Goal: Task Accomplishment & Management: Manage account settings

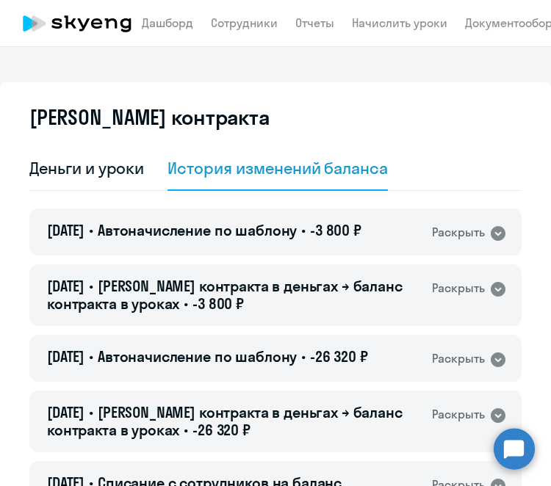
select select "english_adult_not_native_speaker"
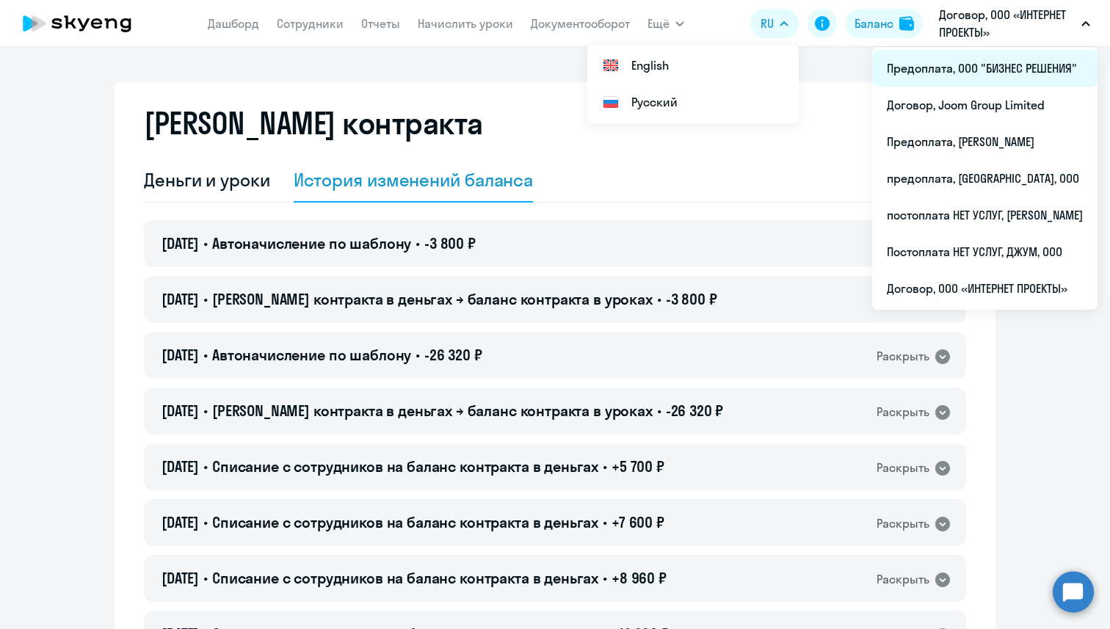
click at [550, 80] on li "Предоплата, ООО "БИЗНЕС РЕШЕНИЯ"" at bounding box center [984, 68] width 225 height 37
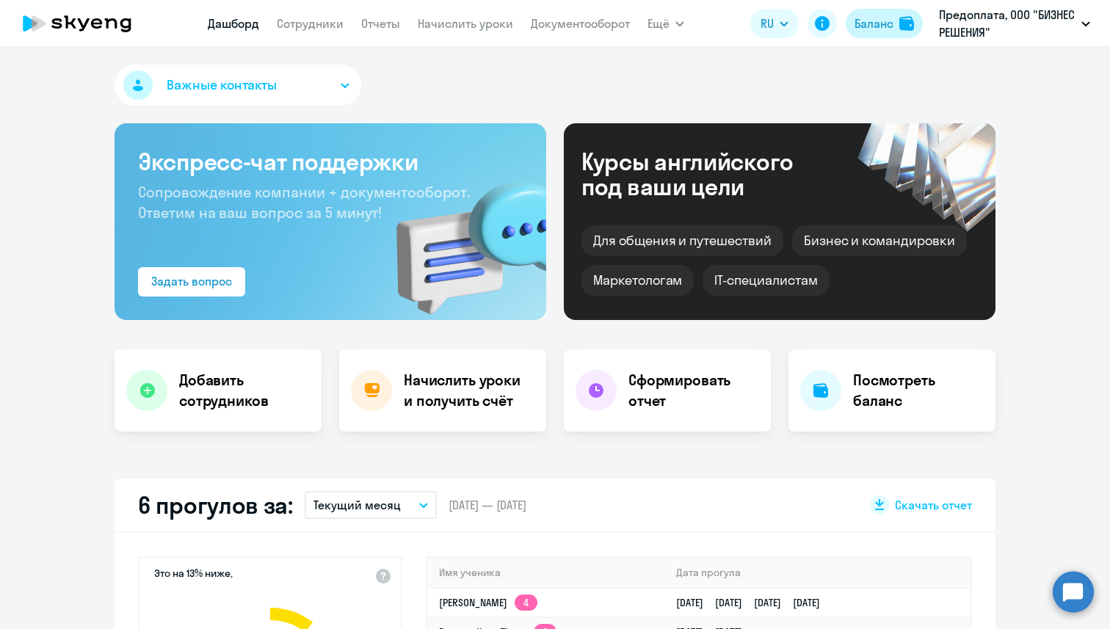
click at [550, 17] on div "Баланс" at bounding box center [874, 24] width 39 height 18
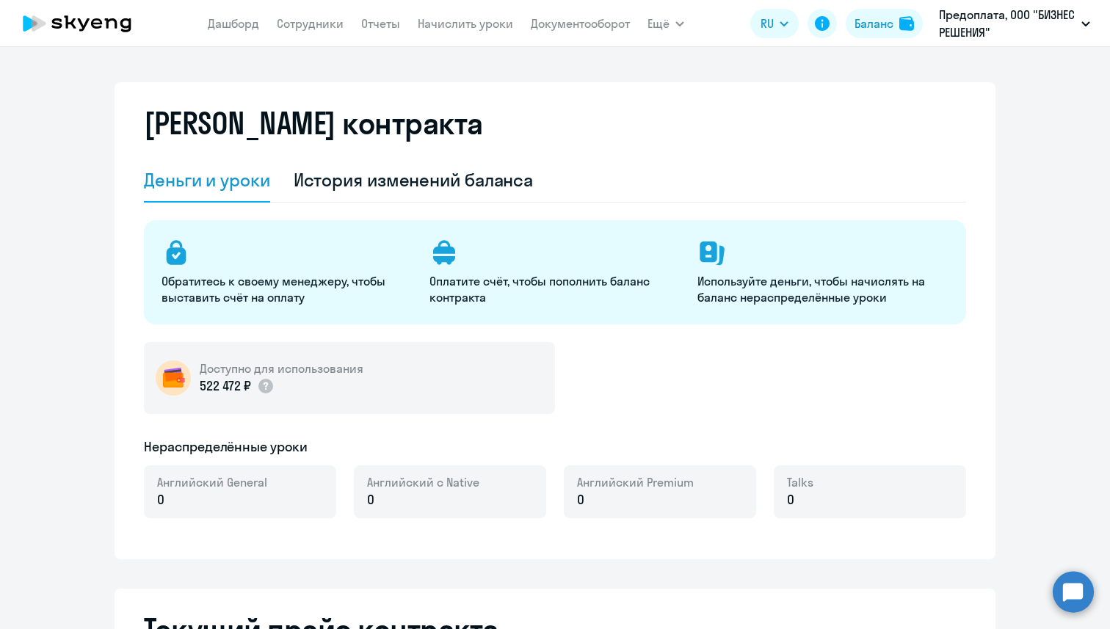
select select "english_adult_not_native_speaker"
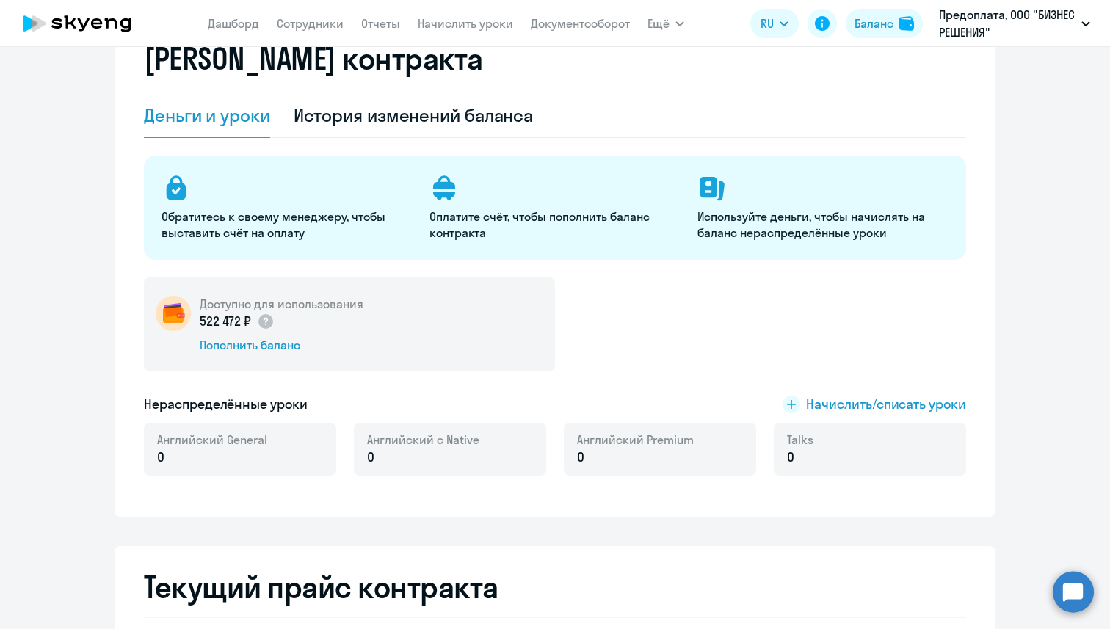
scroll to position [68, 0]
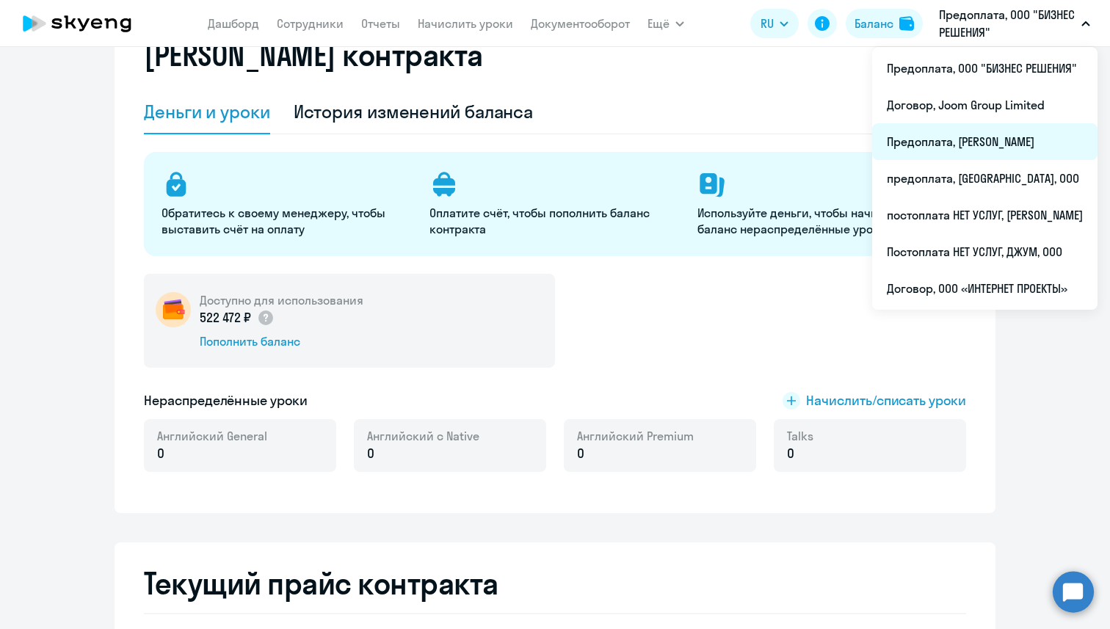
click at [550, 144] on li "Предоплата, [PERSON_NAME]" at bounding box center [984, 141] width 225 height 37
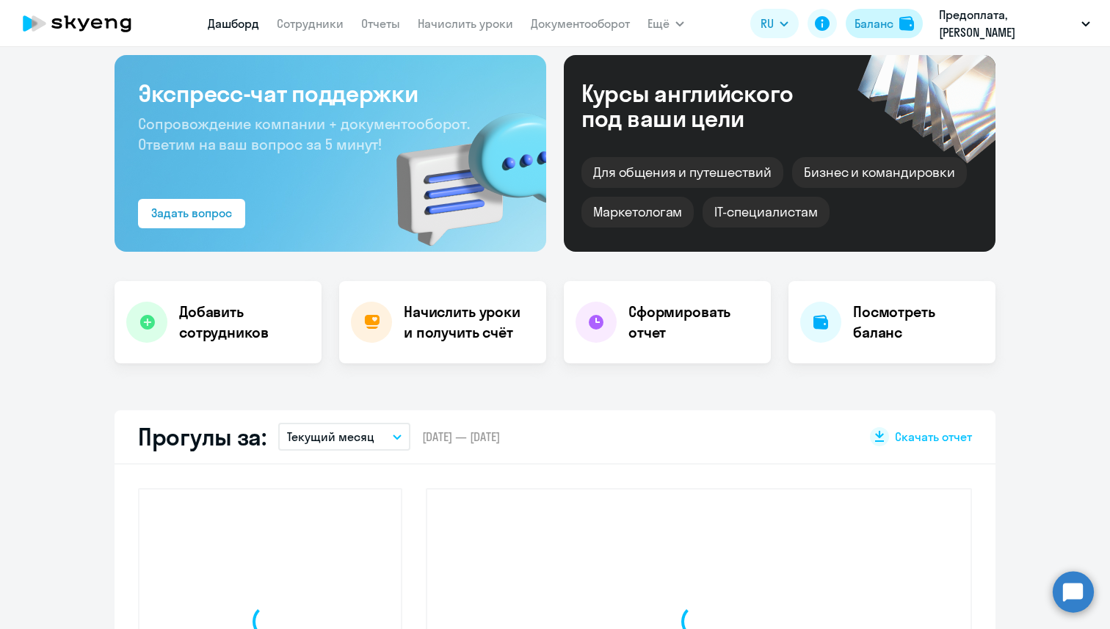
scroll to position [200, 0]
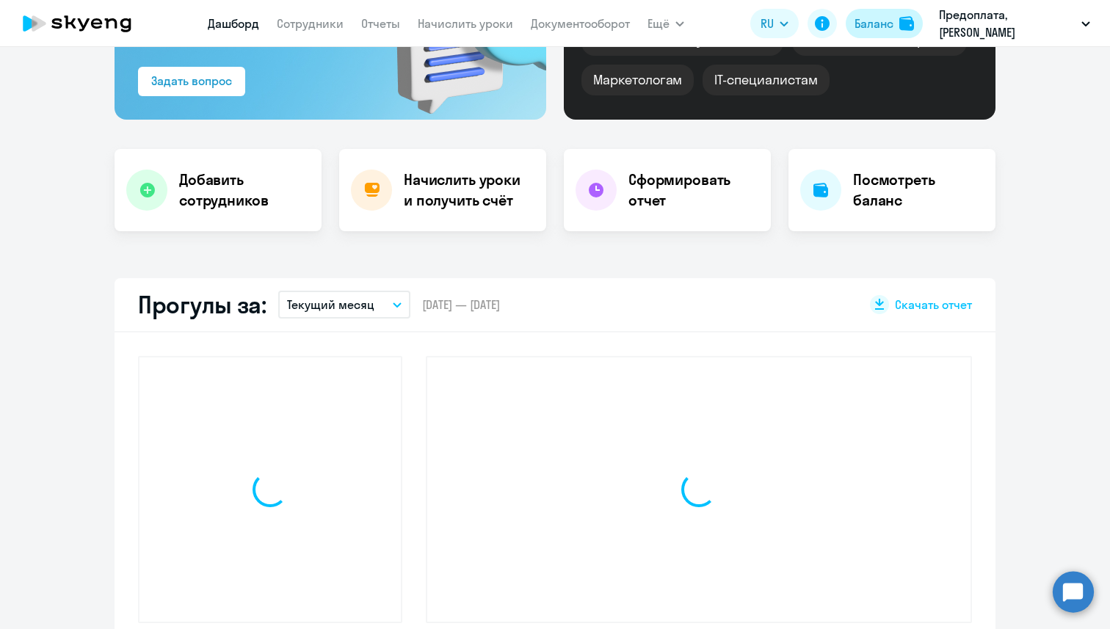
click at [550, 26] on div "Баланс" at bounding box center [874, 24] width 39 height 18
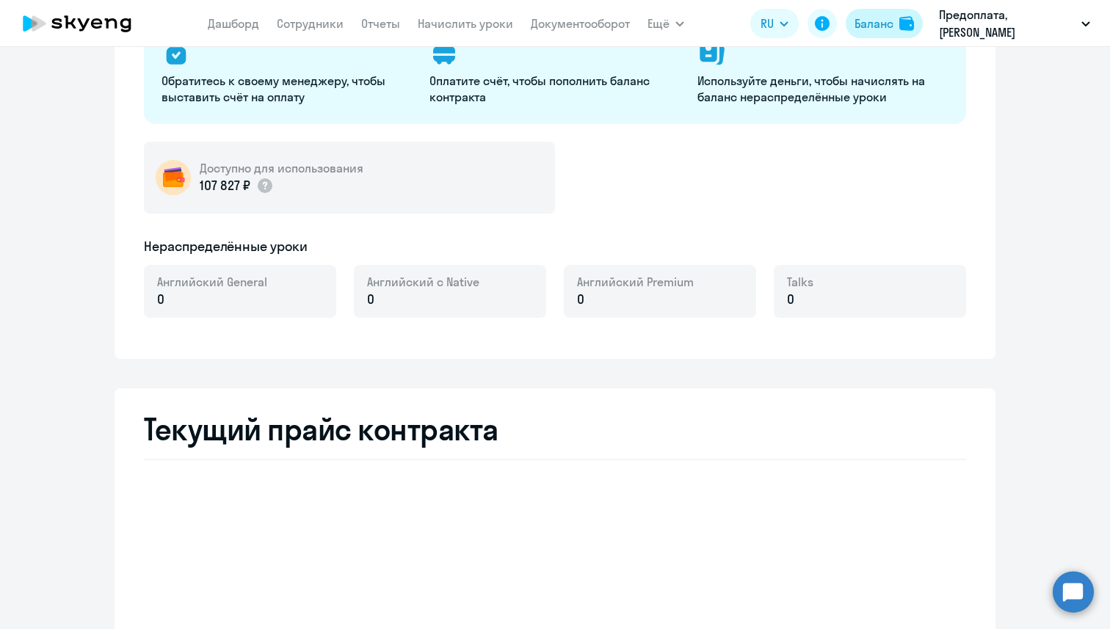
select select "english_adult_not_native_speaker"
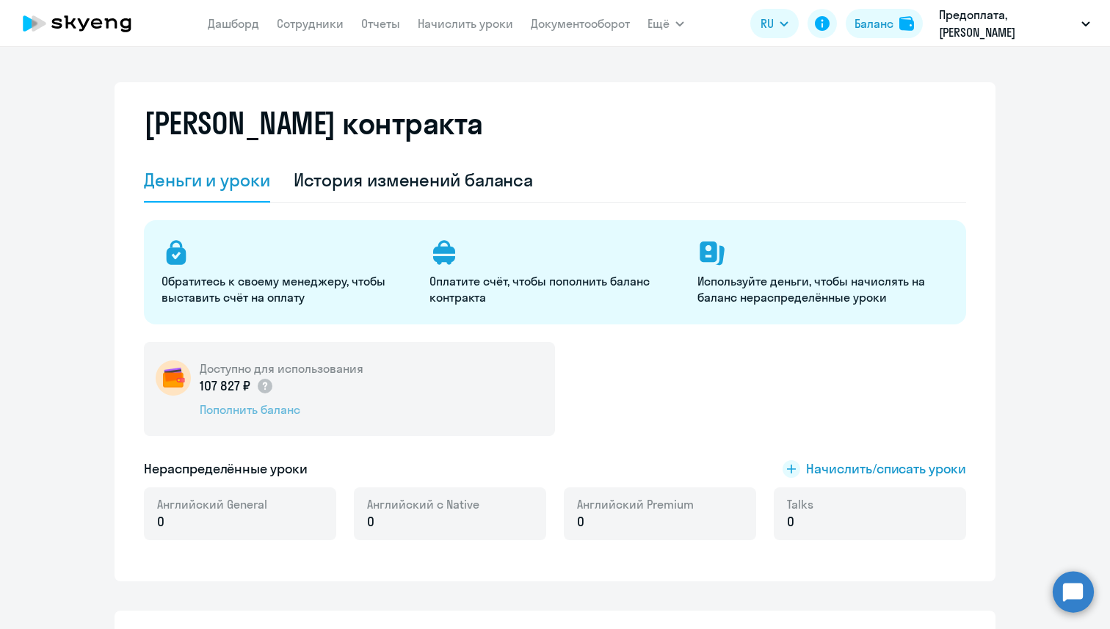
click at [240, 411] on div "Пополнить баланс" at bounding box center [282, 410] width 164 height 16
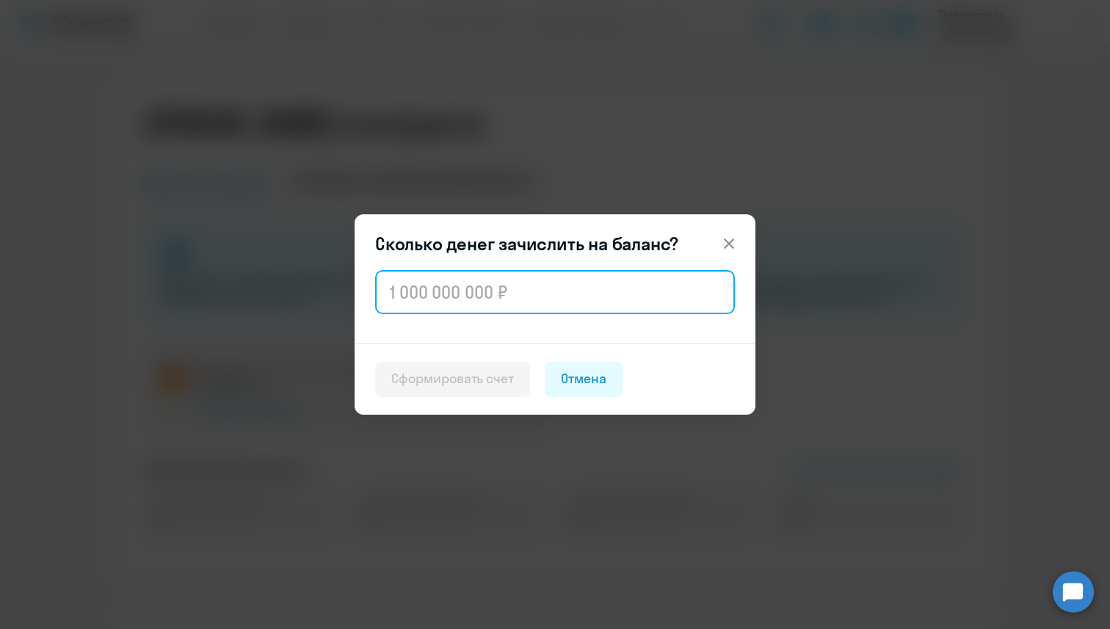
click at [509, 308] on input "text" at bounding box center [555, 292] width 360 height 44
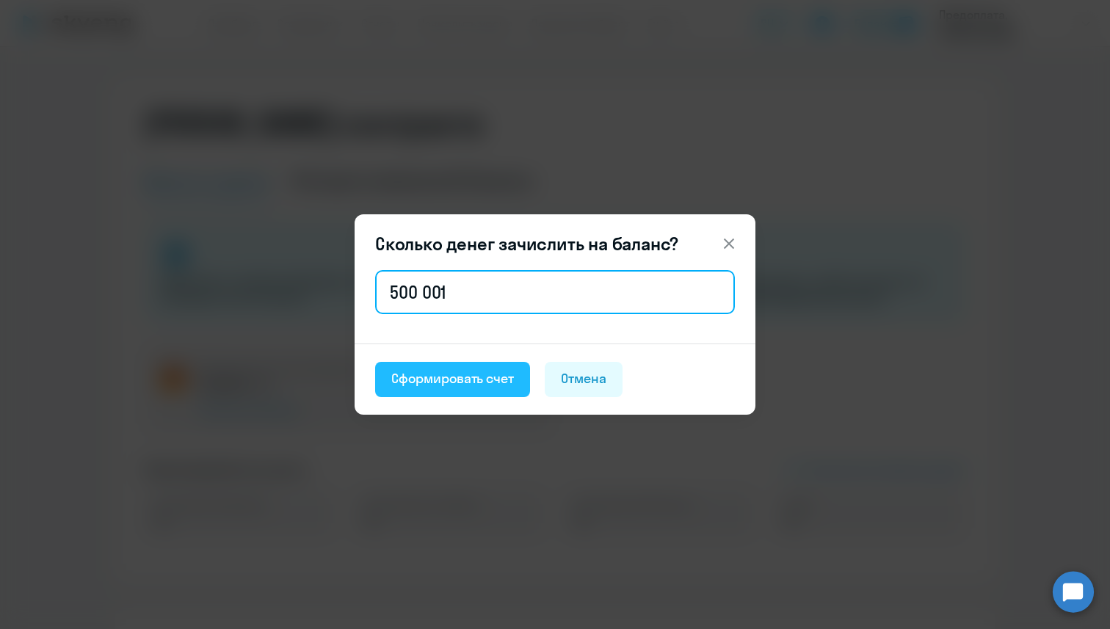
type input "500 001"
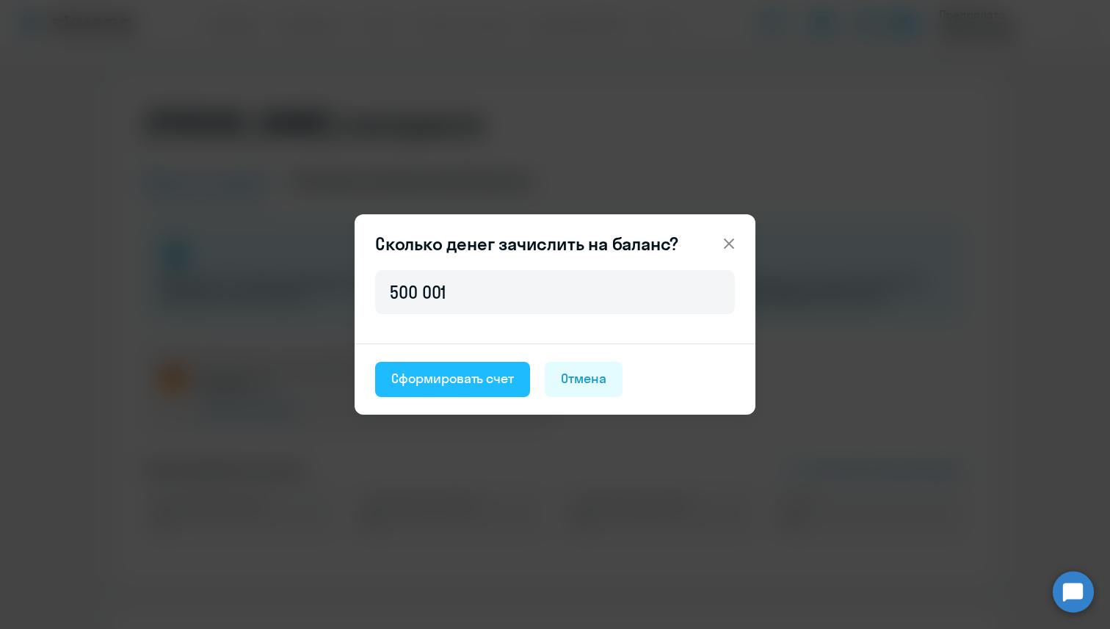
click at [501, 392] on button "Сформировать счет" at bounding box center [452, 379] width 155 height 35
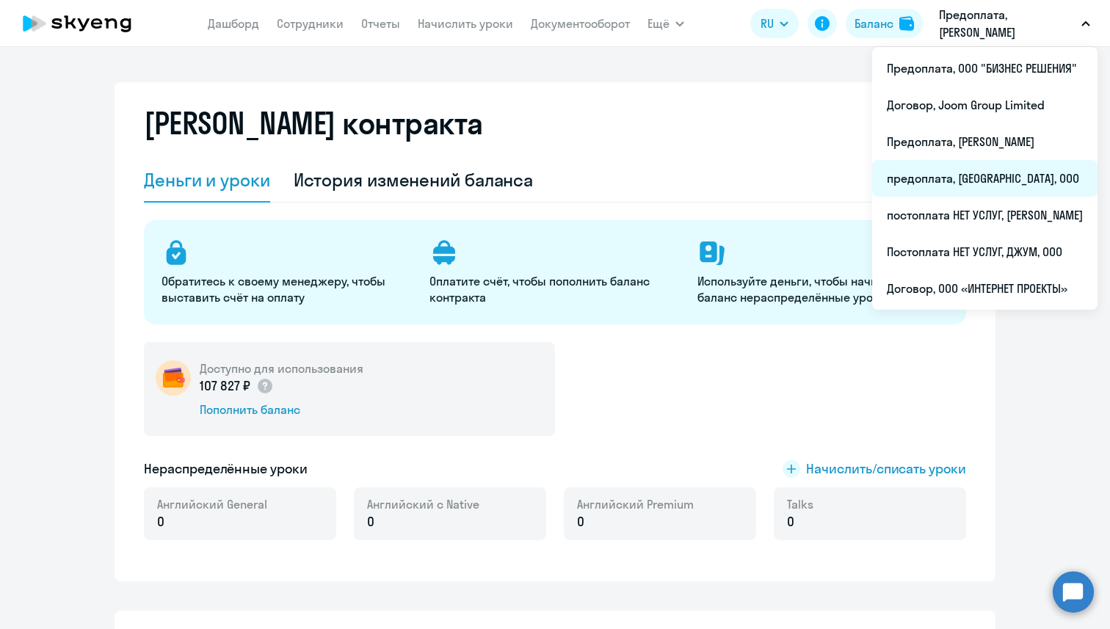
click at [550, 164] on li "предоплата, [GEOGRAPHIC_DATA], ООО" at bounding box center [984, 178] width 225 height 37
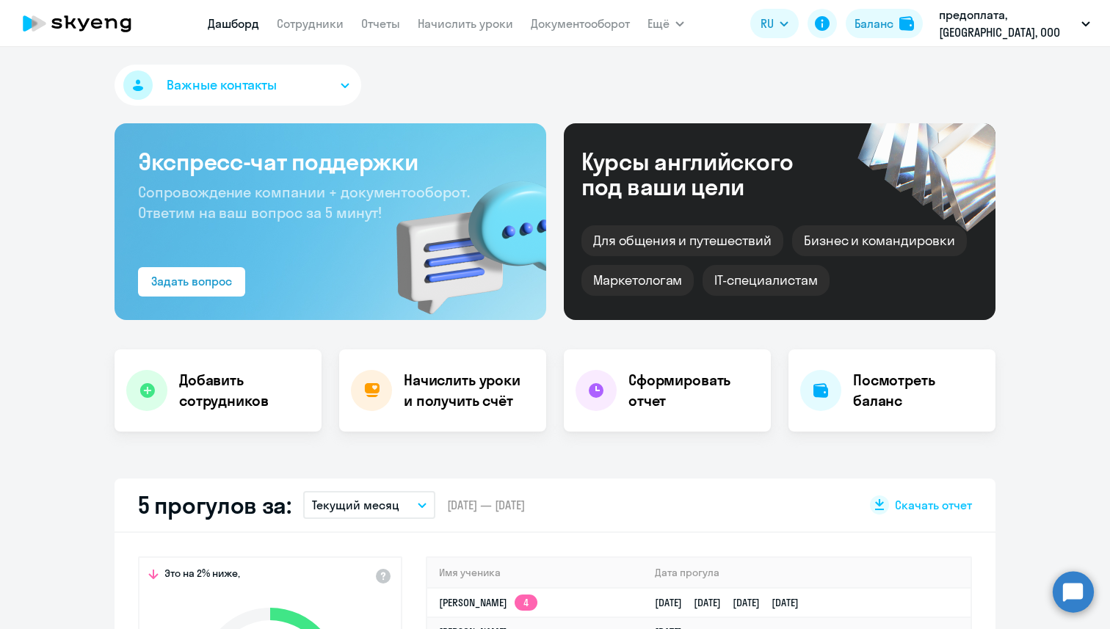
click at [349, 26] on nav "[PERSON_NAME] Отчеты Начислить уроки Документооборот" at bounding box center [419, 23] width 422 height 29
click at [336, 26] on link "Сотрудники" at bounding box center [310, 23] width 67 height 15
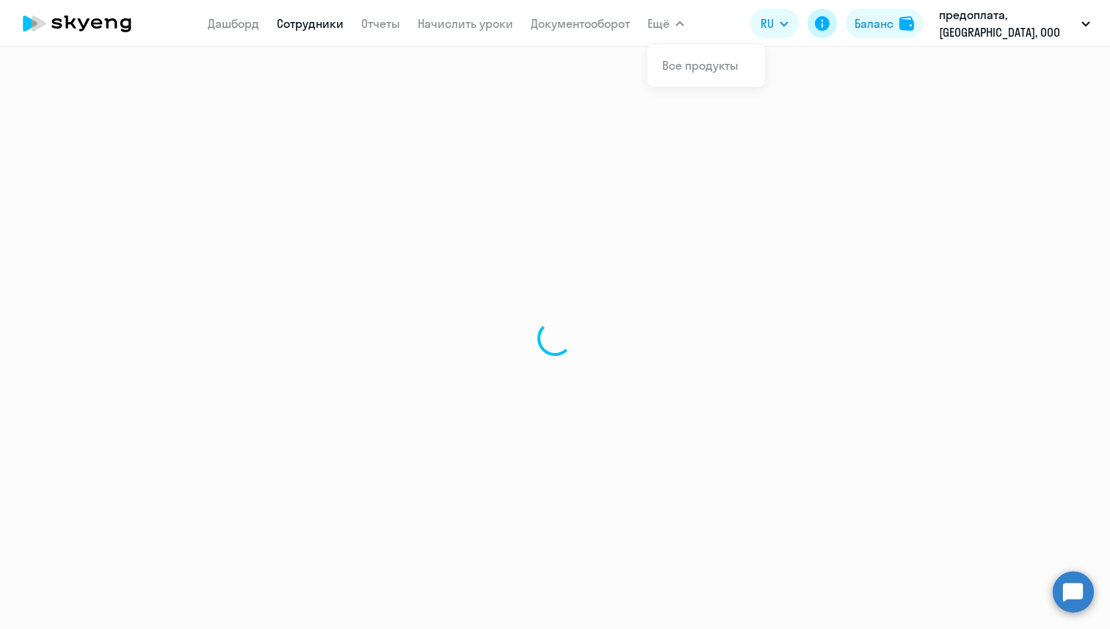
select select "30"
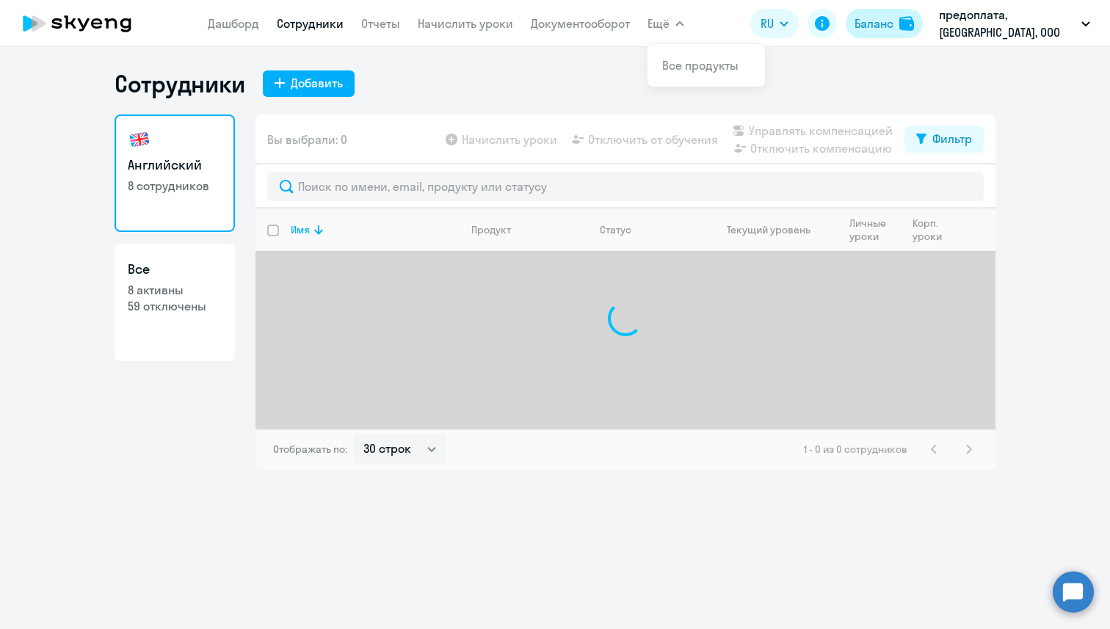
click at [550, 23] on img at bounding box center [907, 23] width 15 height 15
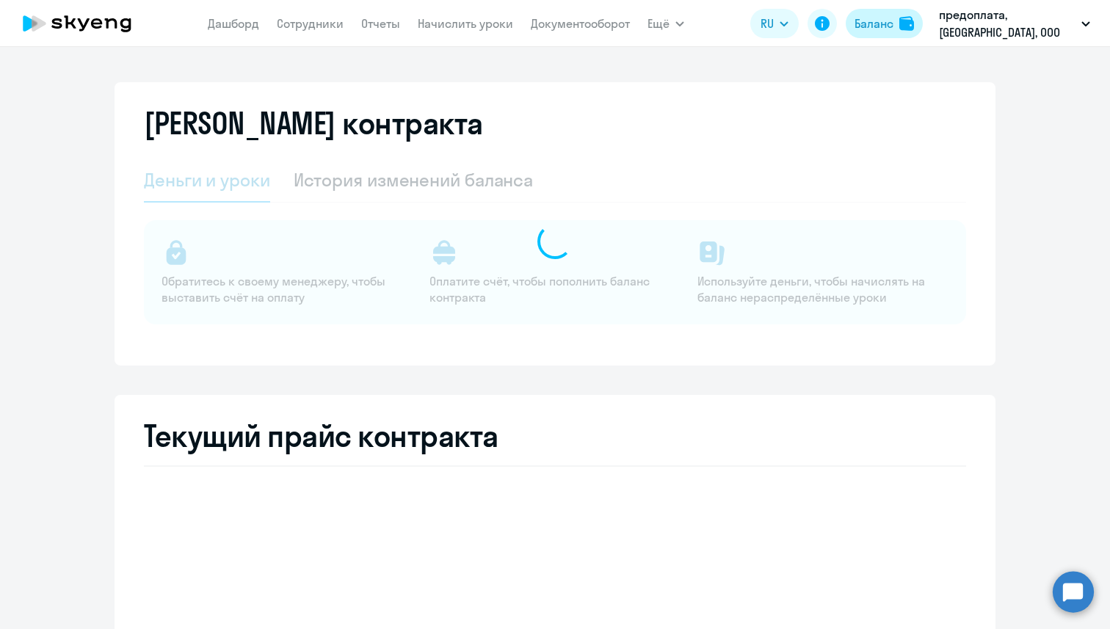
select select "english_adult_not_native_speaker"
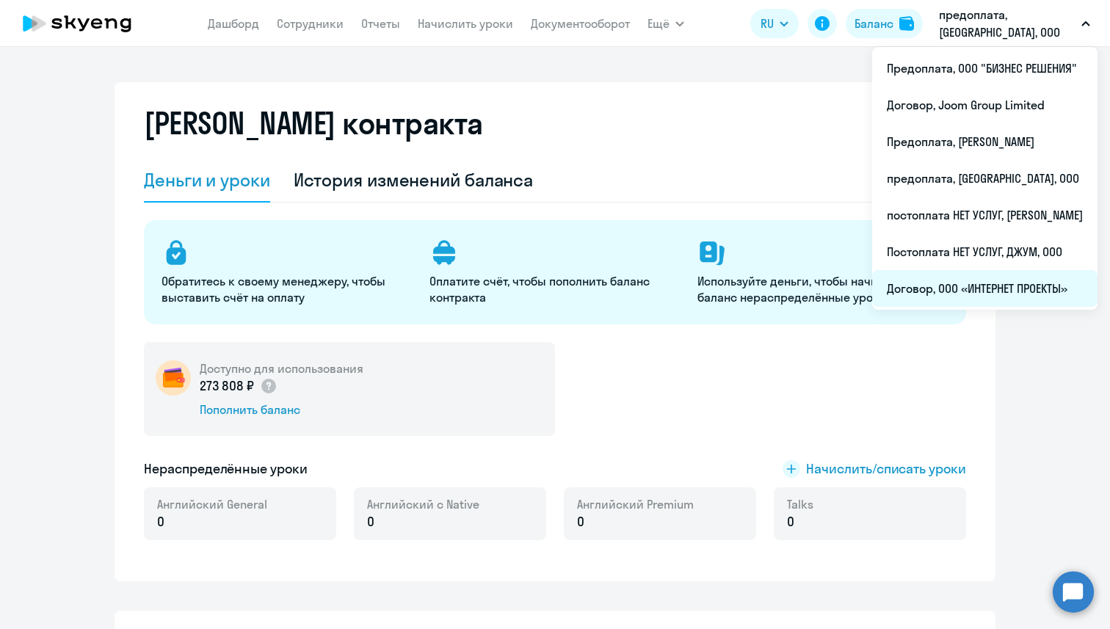
click at [550, 286] on li "Договор, ООО «ИНТЕРНЕТ ПРОЕКТЫ»" at bounding box center [984, 288] width 225 height 37
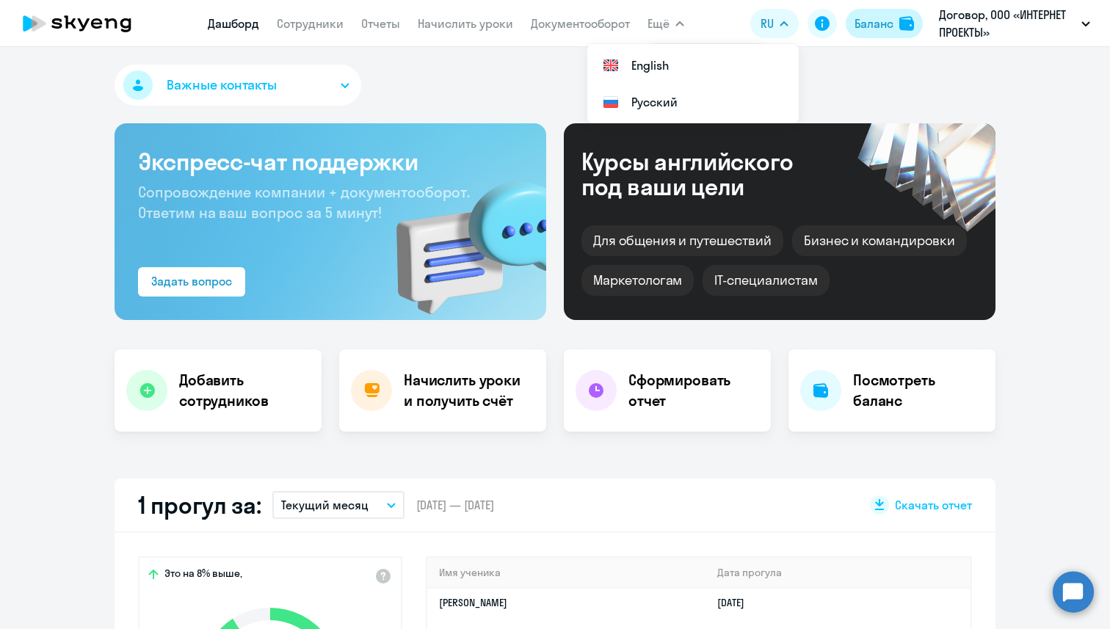
click at [550, 19] on div "Баланс" at bounding box center [874, 24] width 39 height 18
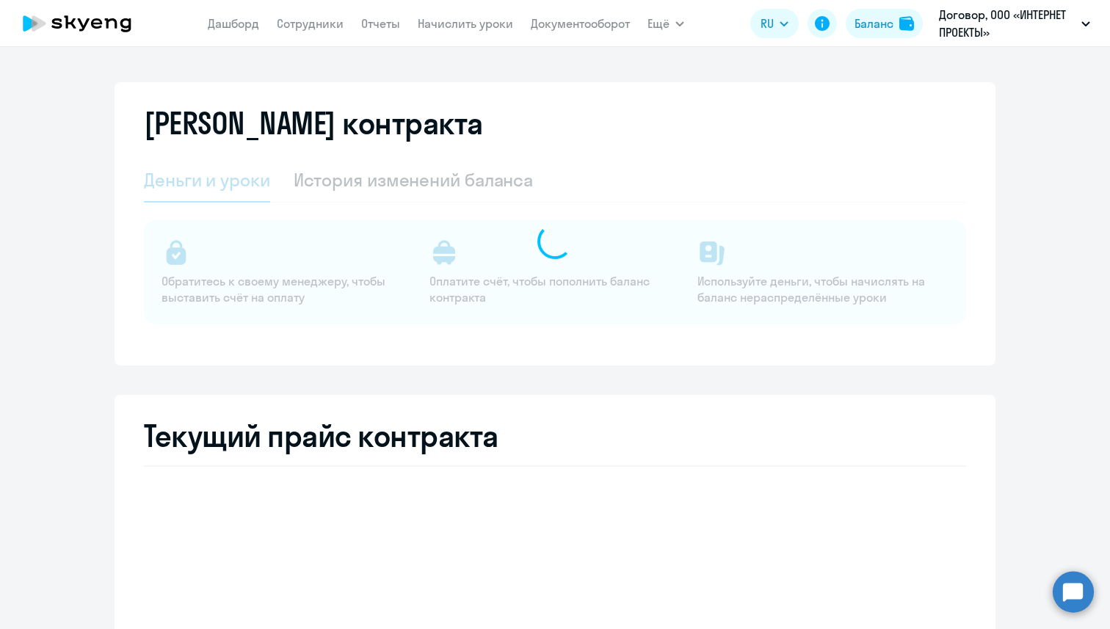
select select "english_adult_not_native_speaker"
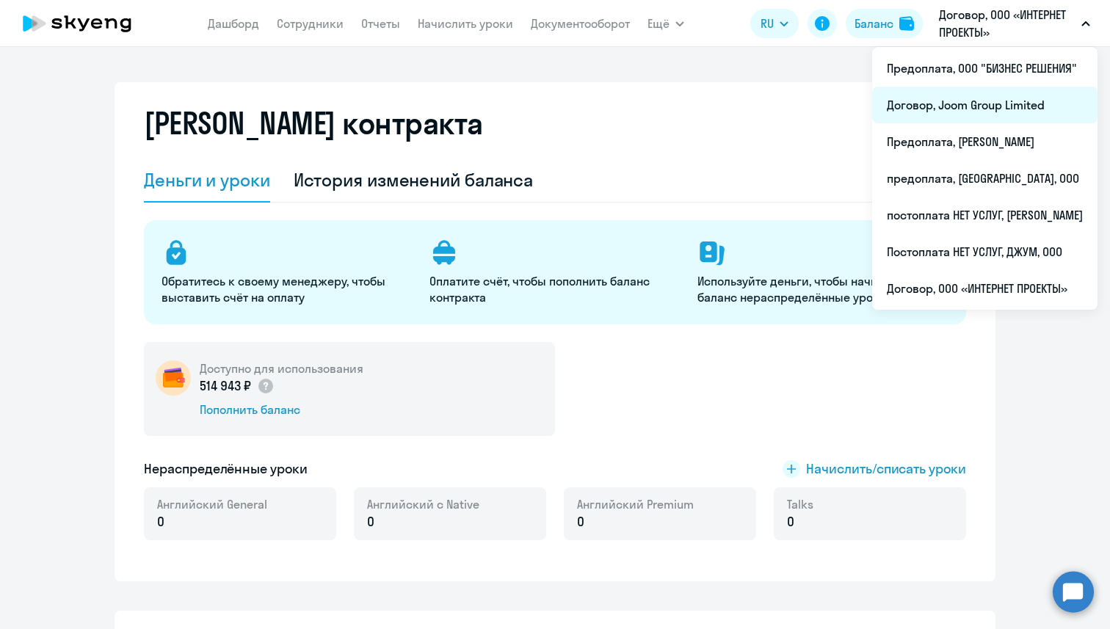
click at [550, 98] on li "Договор, Joom Group Limited" at bounding box center [984, 105] width 225 height 37
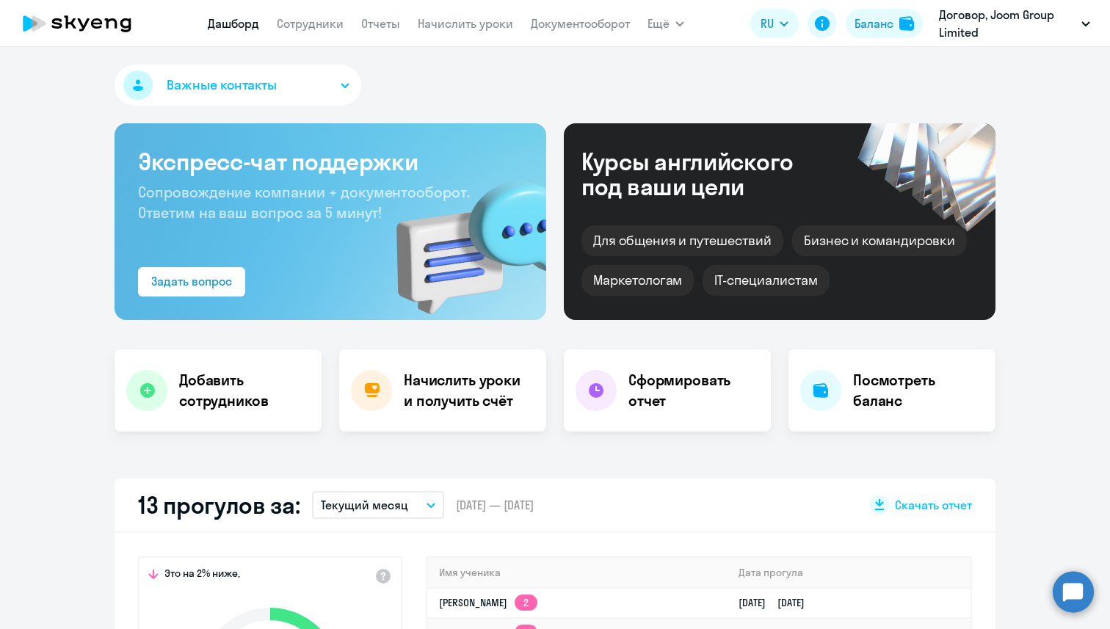
select select "30"
click at [550, 29] on div "Баланс" at bounding box center [874, 24] width 39 height 18
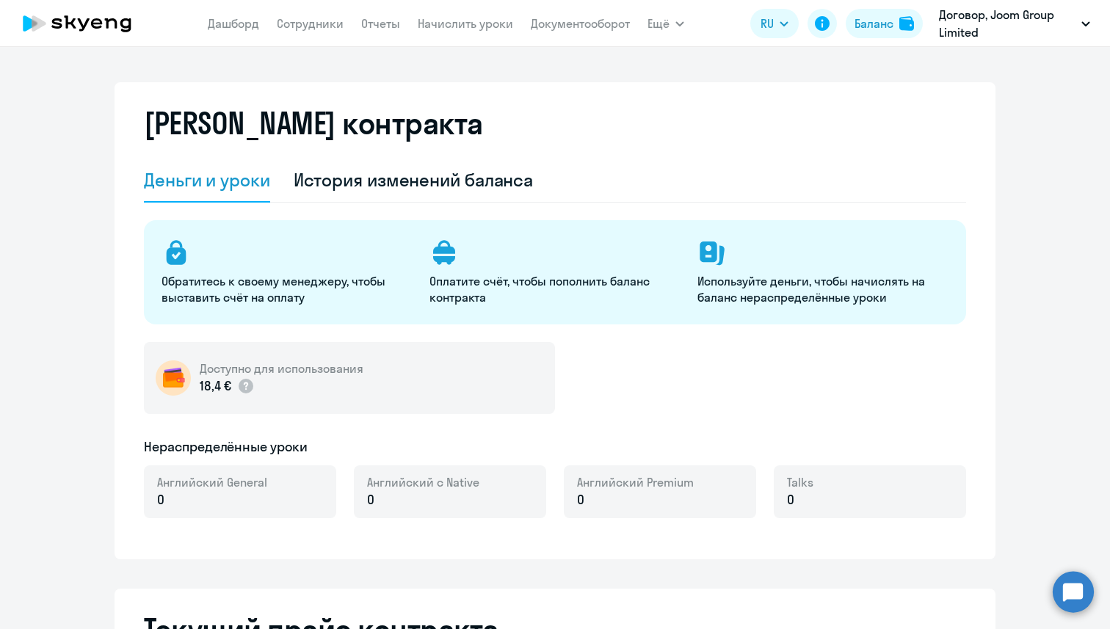
select select "english_adult_not_native_speaker"
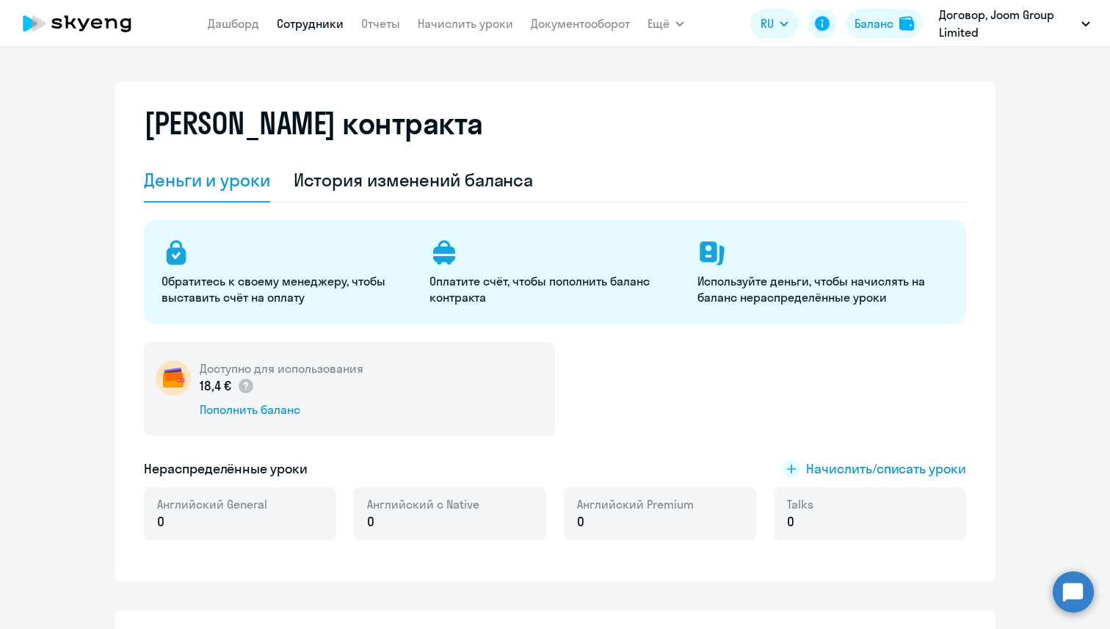
click at [308, 25] on link "Сотрудники" at bounding box center [310, 23] width 67 height 15
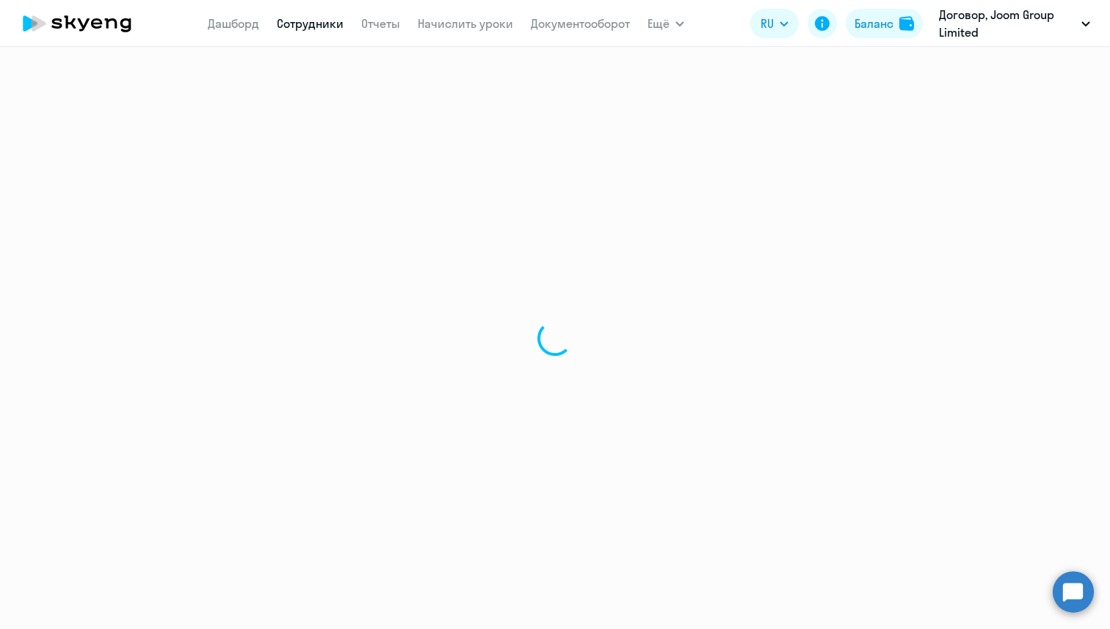
select select "30"
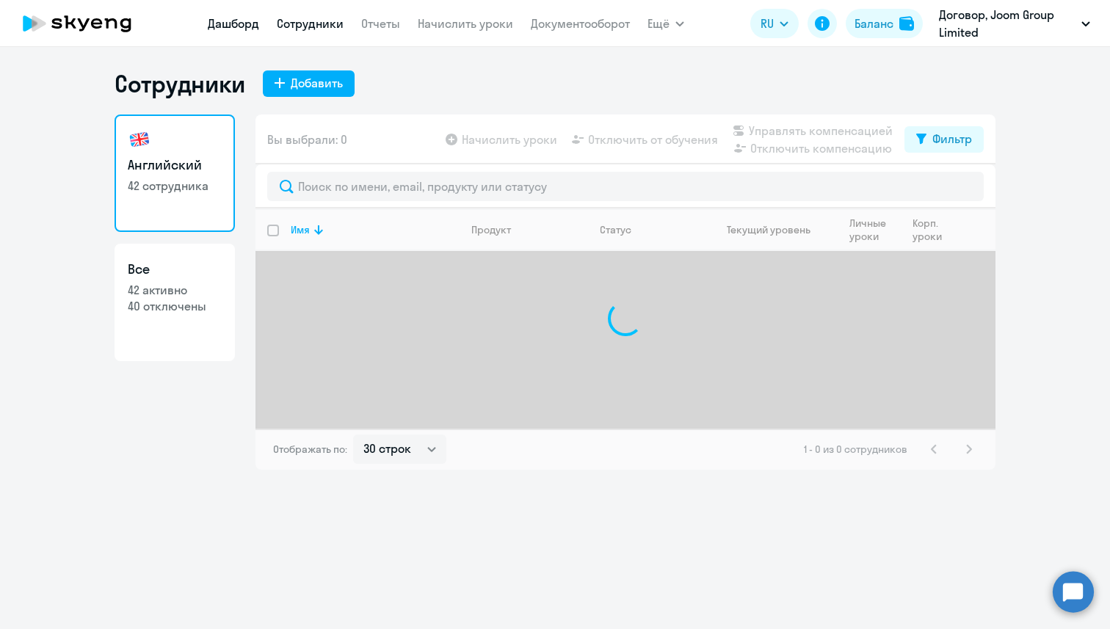
click at [234, 30] on link "Дашборд" at bounding box center [233, 23] width 51 height 15
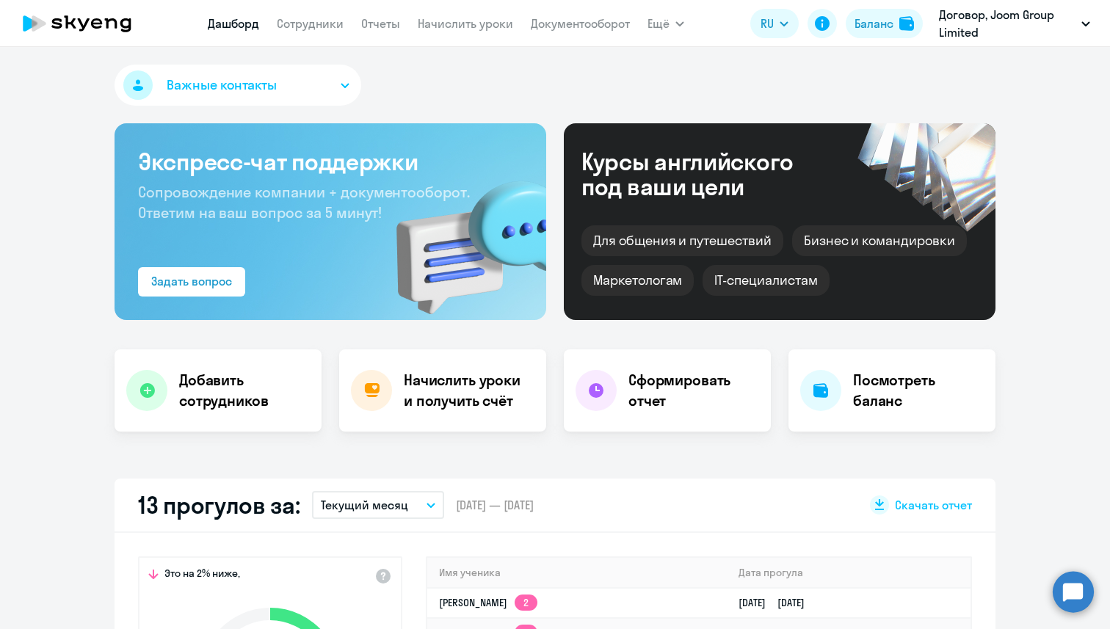
click at [234, 30] on link "Дашборд" at bounding box center [233, 23] width 51 height 15
click at [467, 31] on app-menu-item-link "Начислить уроки" at bounding box center [465, 24] width 95 height 18
click at [471, 22] on link "Начислить уроки" at bounding box center [465, 23] width 95 height 15
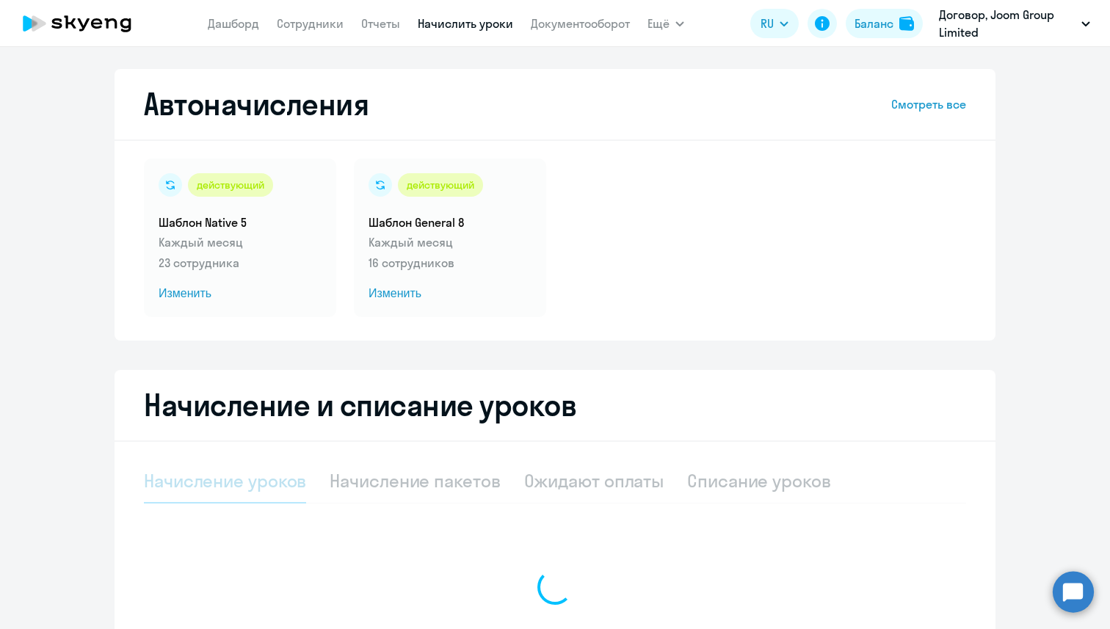
select select "10"
